Goal: Task Accomplishment & Management: Complete application form

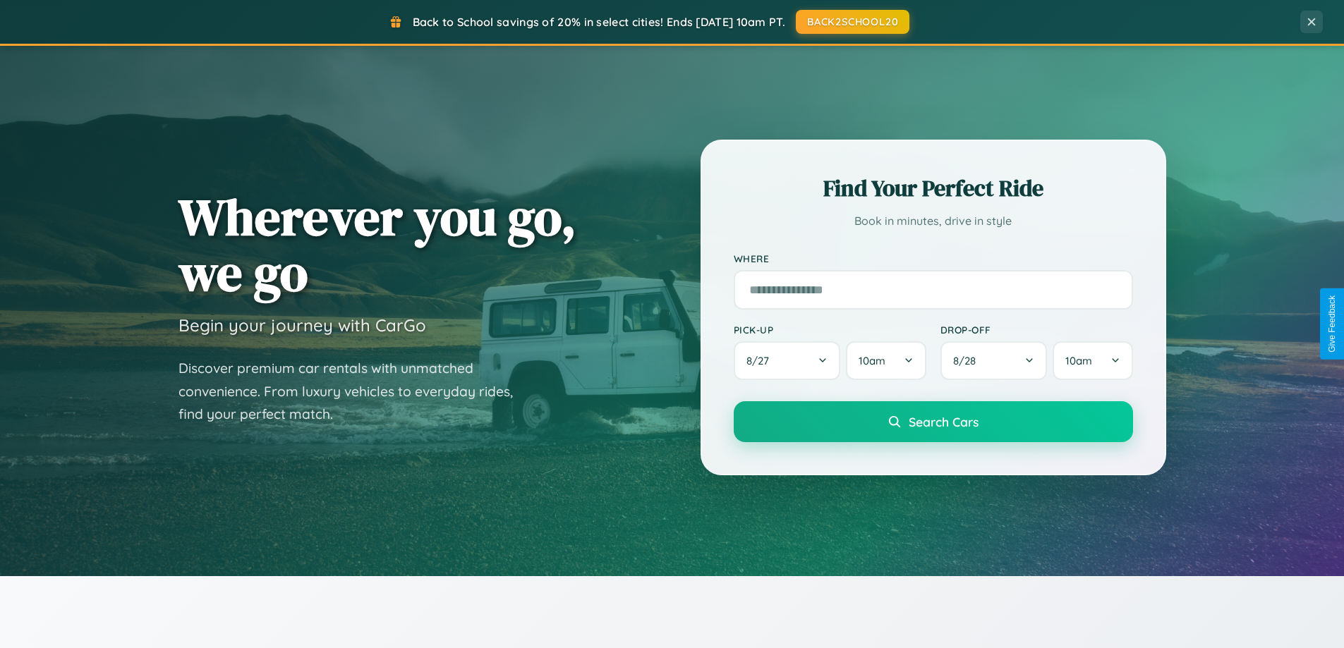
scroll to position [2715, 0]
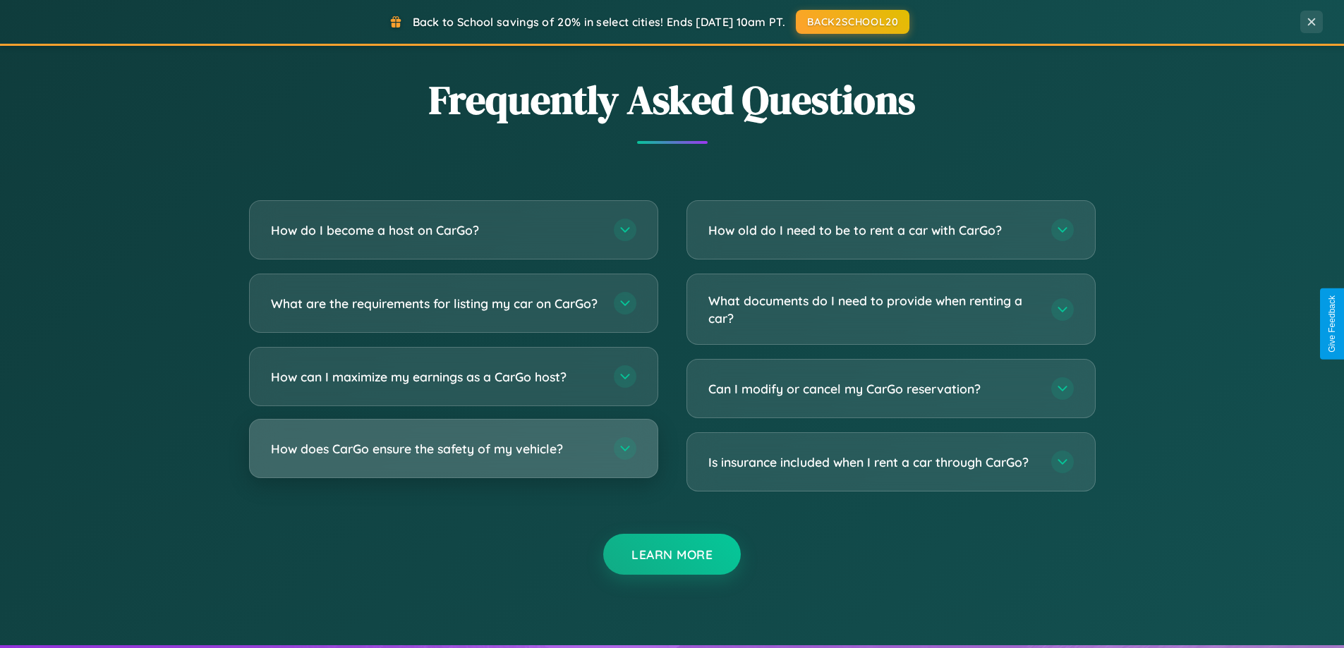
click at [453, 458] on h3 "How does CarGo ensure the safety of my vehicle?" at bounding box center [435, 449] width 329 height 18
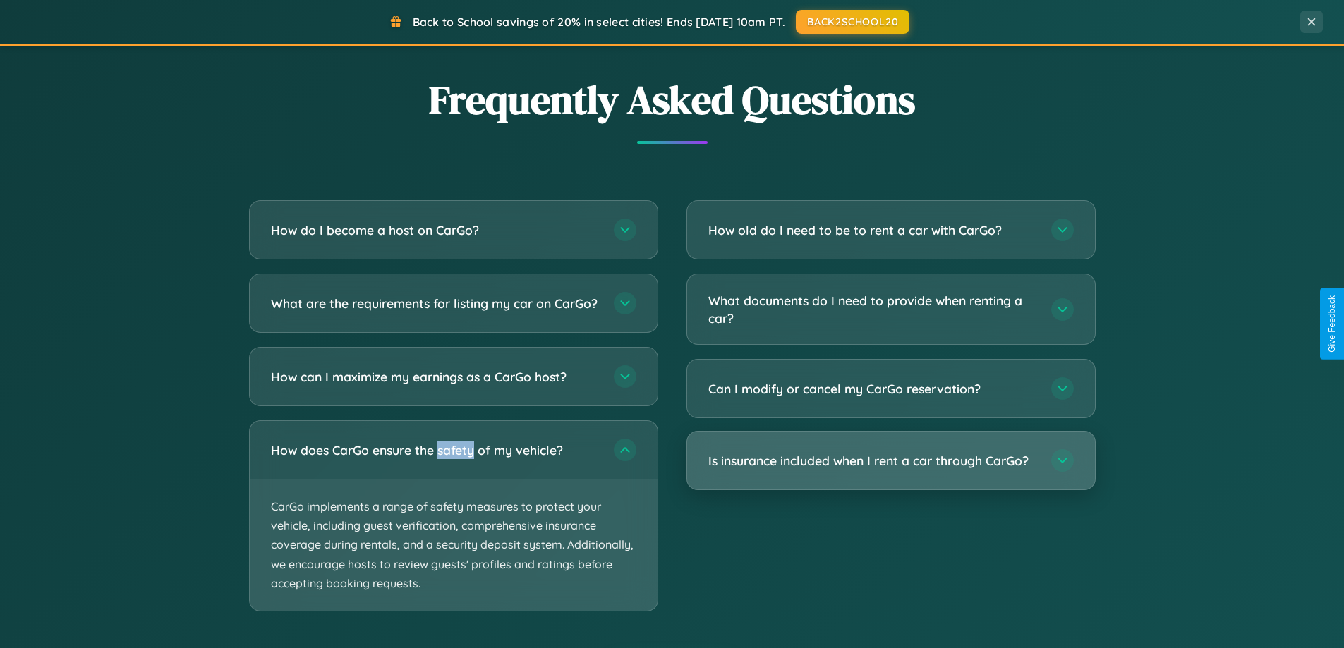
click at [890, 461] on h3 "Is insurance included when I rent a car through CarGo?" at bounding box center [872, 461] width 329 height 18
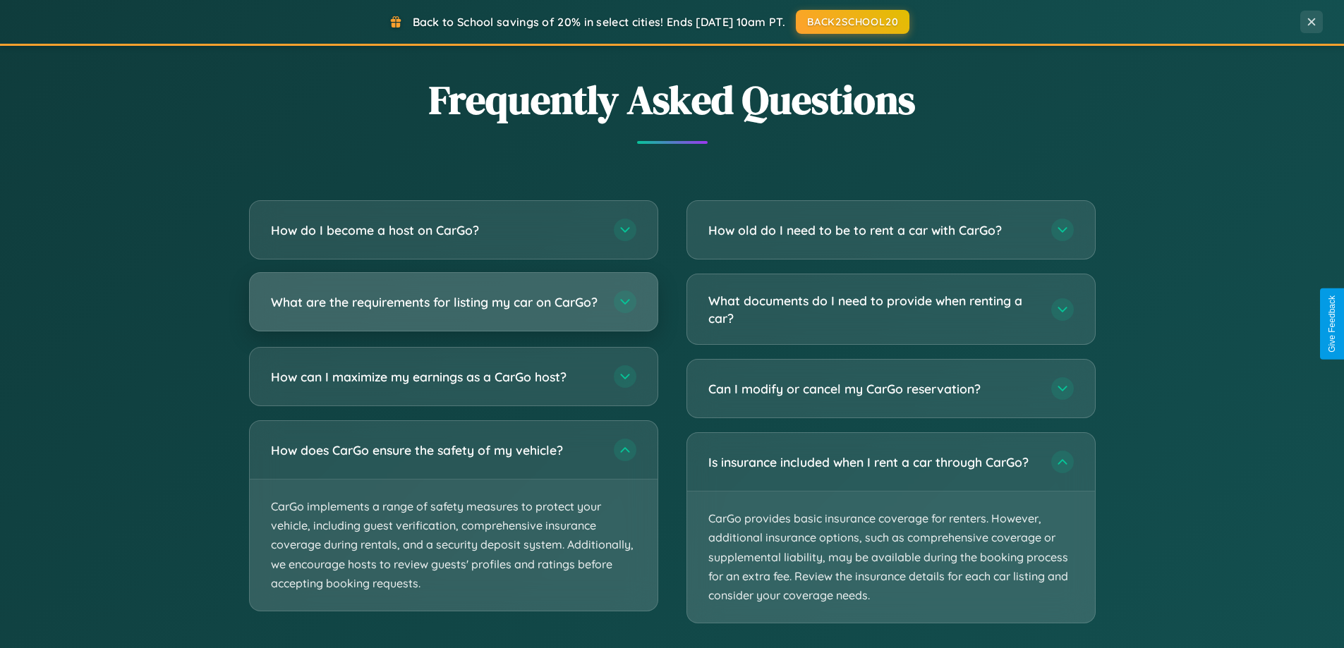
click at [453, 308] on h3 "What are the requirements for listing my car on CarGo?" at bounding box center [435, 303] width 329 height 18
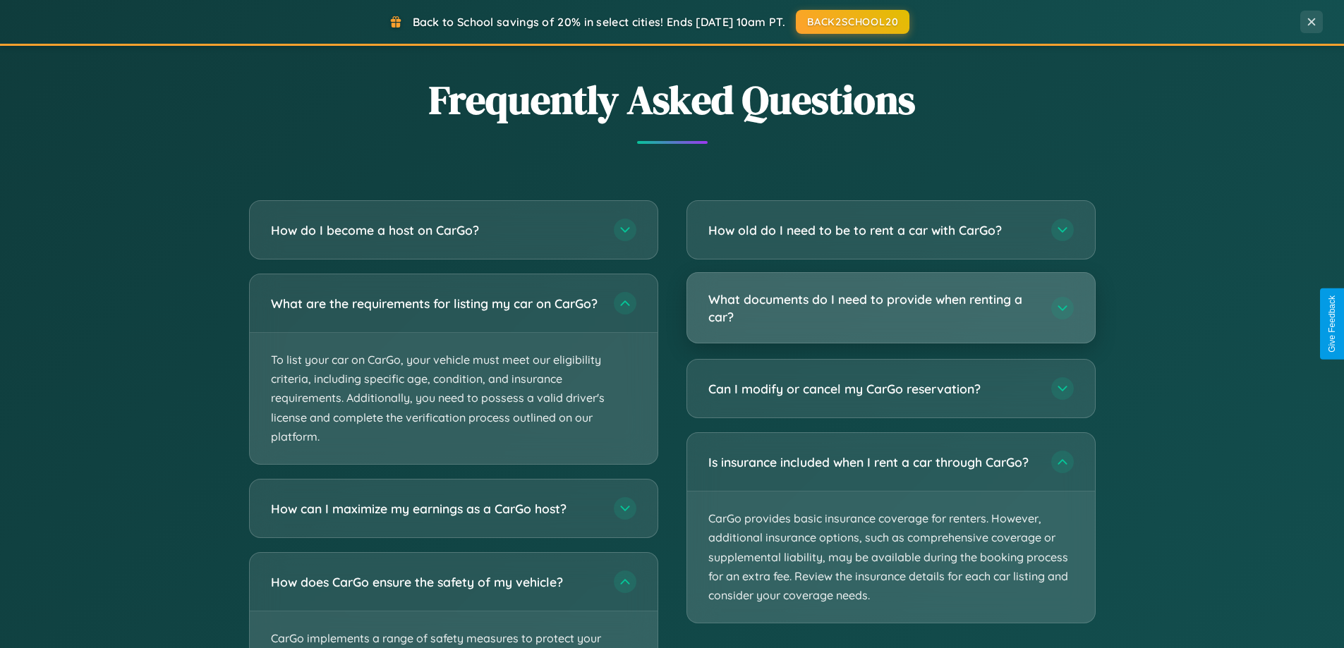
click at [890, 308] on h3 "What documents do I need to provide when renting a car?" at bounding box center [872, 308] width 329 height 35
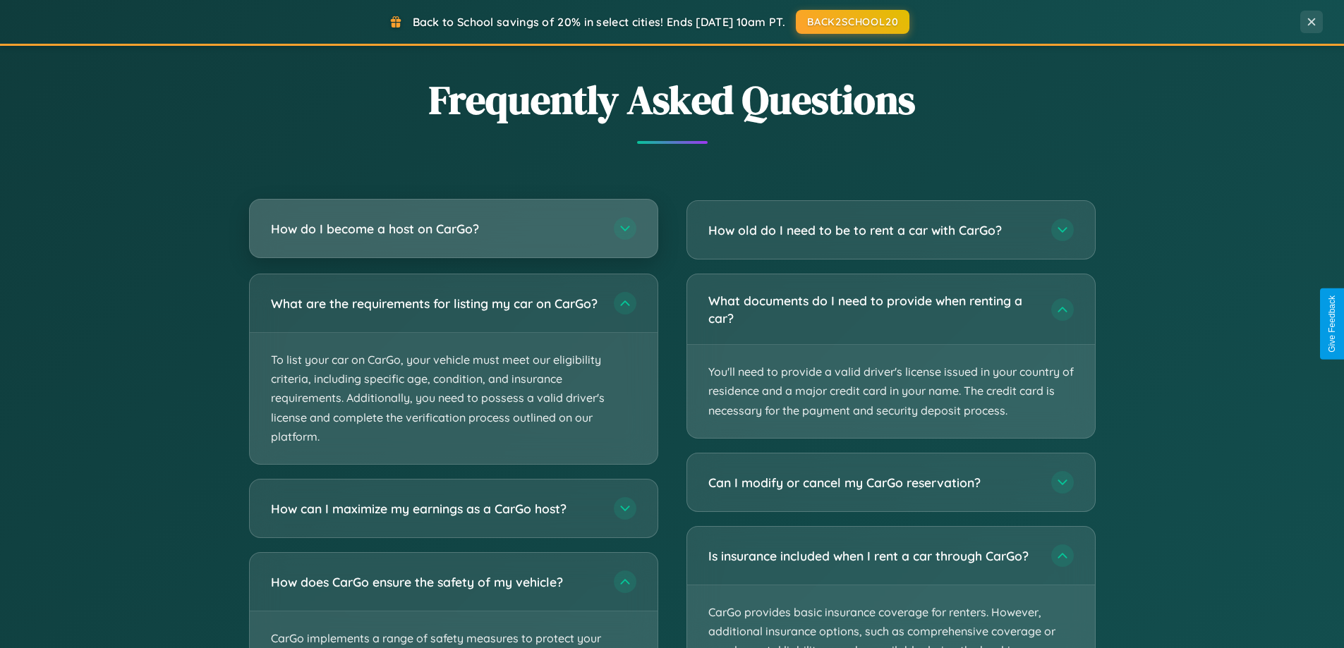
click at [453, 230] on h3 "How do I become a host on CarGo?" at bounding box center [435, 229] width 329 height 18
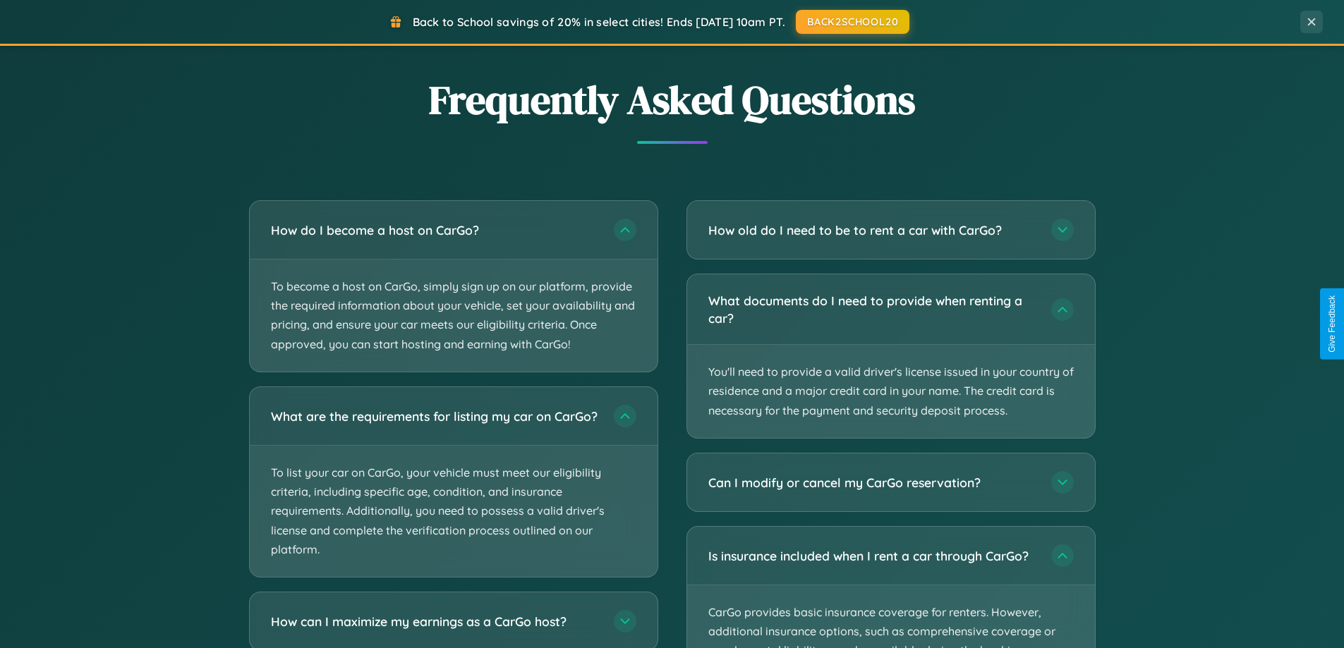
scroll to position [0, 0]
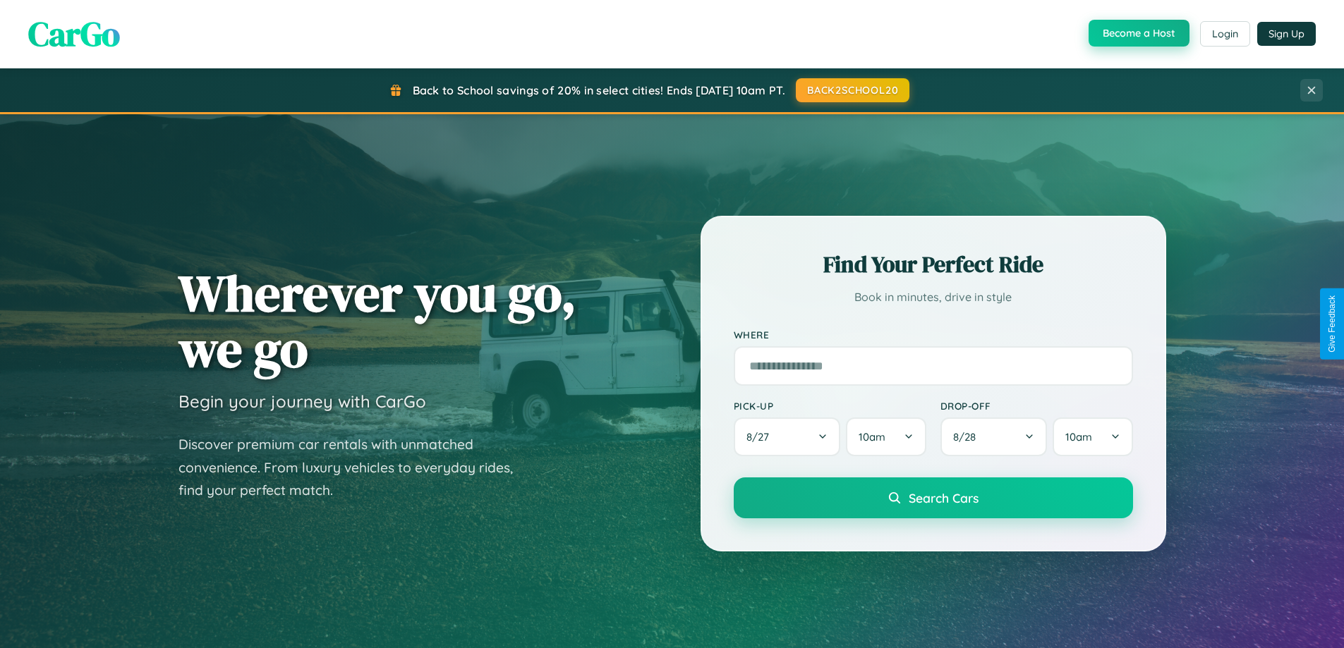
click at [1137, 33] on button "Become a Host" at bounding box center [1139, 33] width 101 height 27
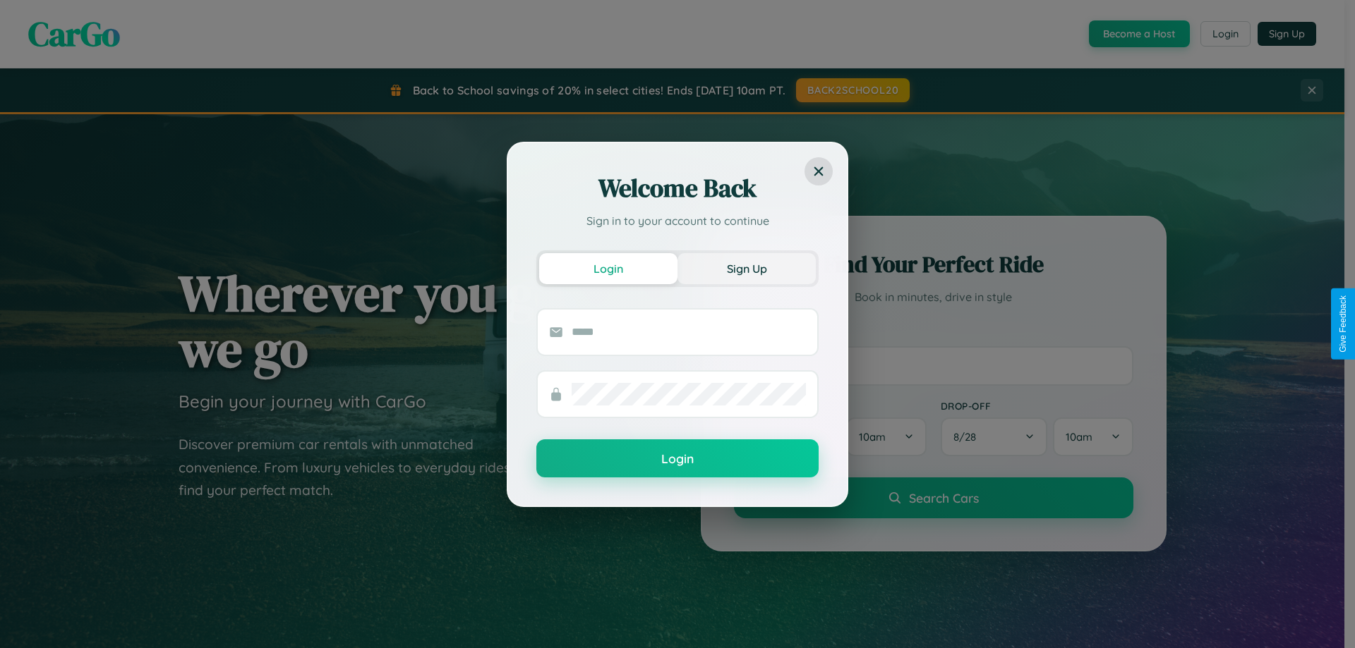
click at [747, 268] on button "Sign Up" at bounding box center [746, 268] width 138 height 31
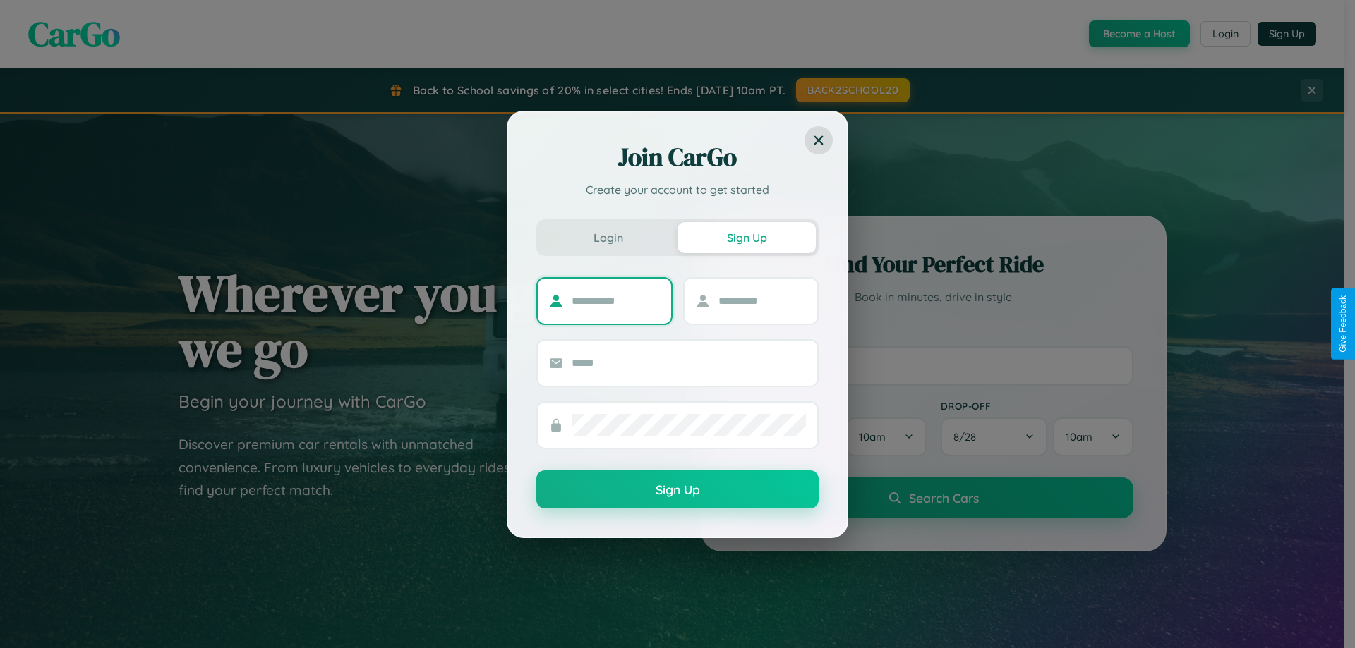
click at [615, 301] on input "text" at bounding box center [616, 301] width 88 height 23
type input "****"
click at [761, 301] on input "text" at bounding box center [762, 301] width 88 height 23
type input "*****"
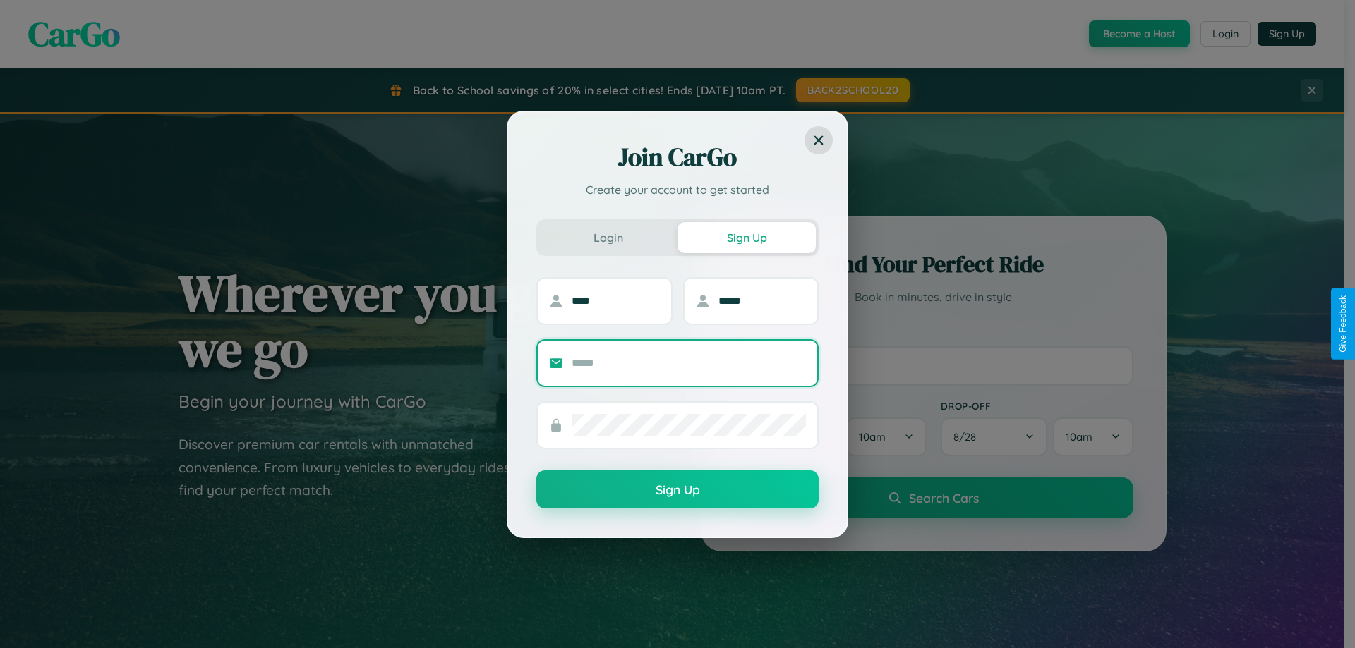
click at [689, 363] on input "text" at bounding box center [689, 363] width 234 height 23
type input "**********"
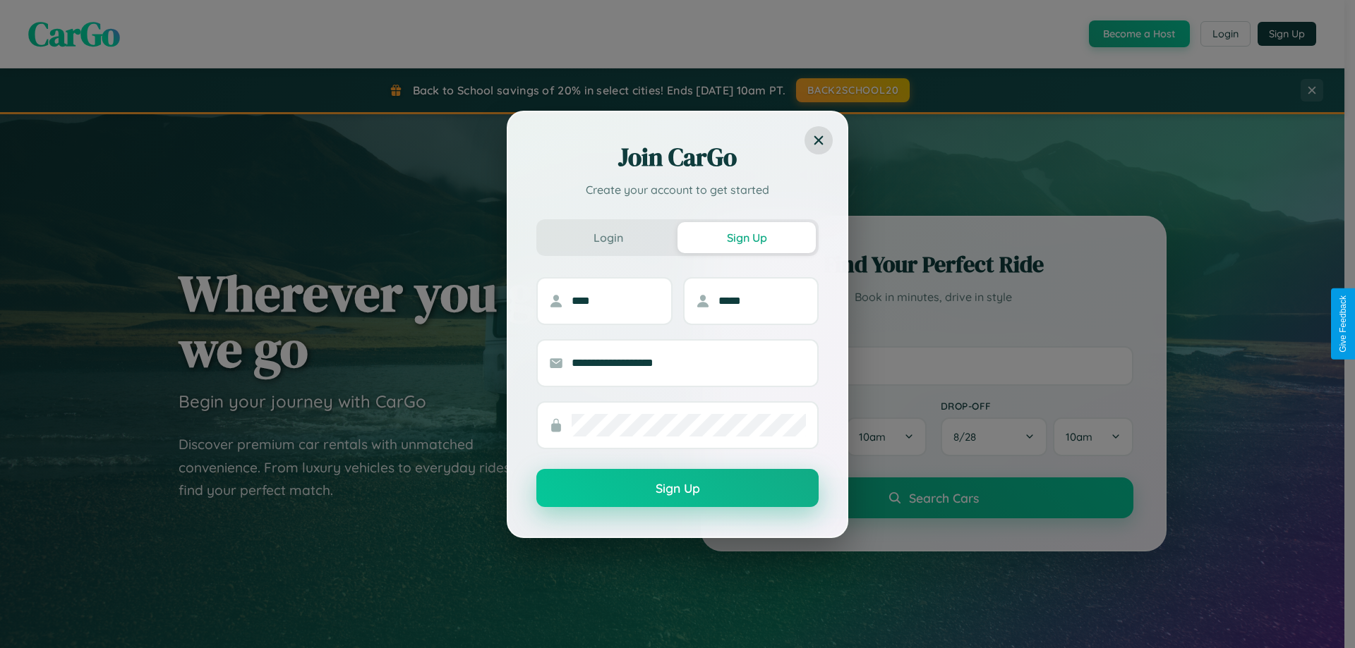
click at [677, 488] on button "Sign Up" at bounding box center [677, 488] width 282 height 38
